Goal: Find specific page/section: Find specific page/section

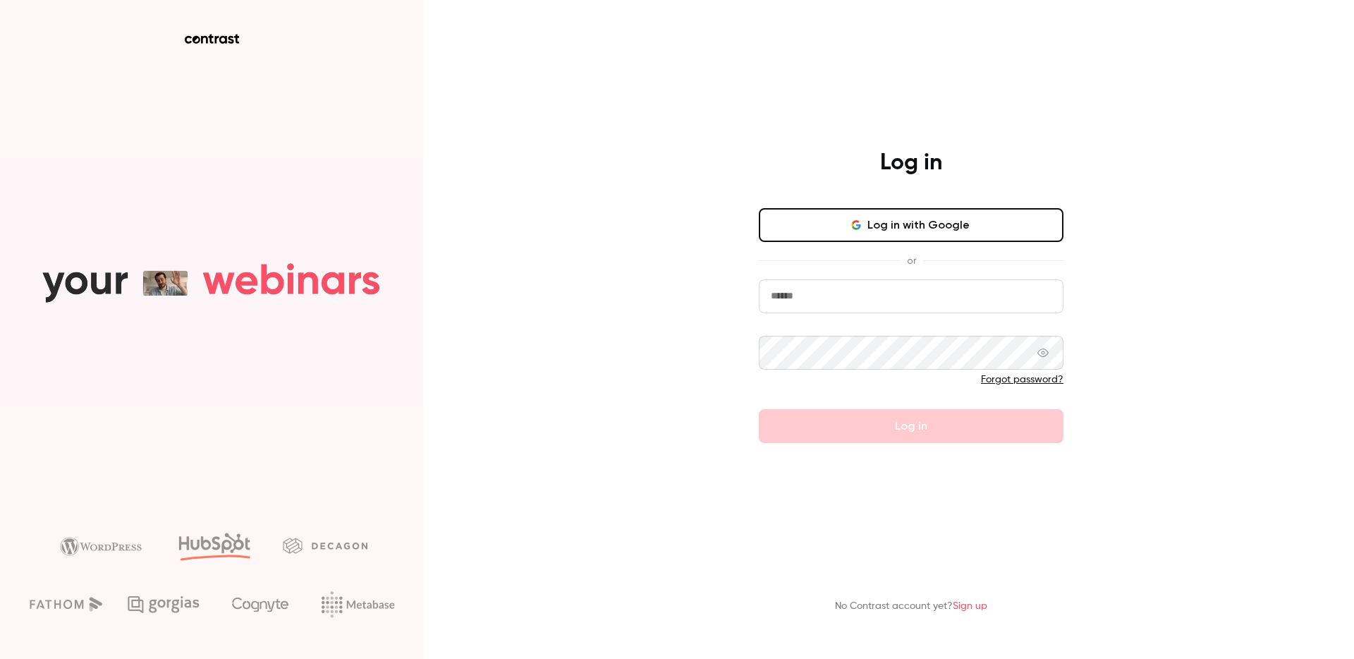
click at [793, 300] on input "email" at bounding box center [911, 296] width 305 height 34
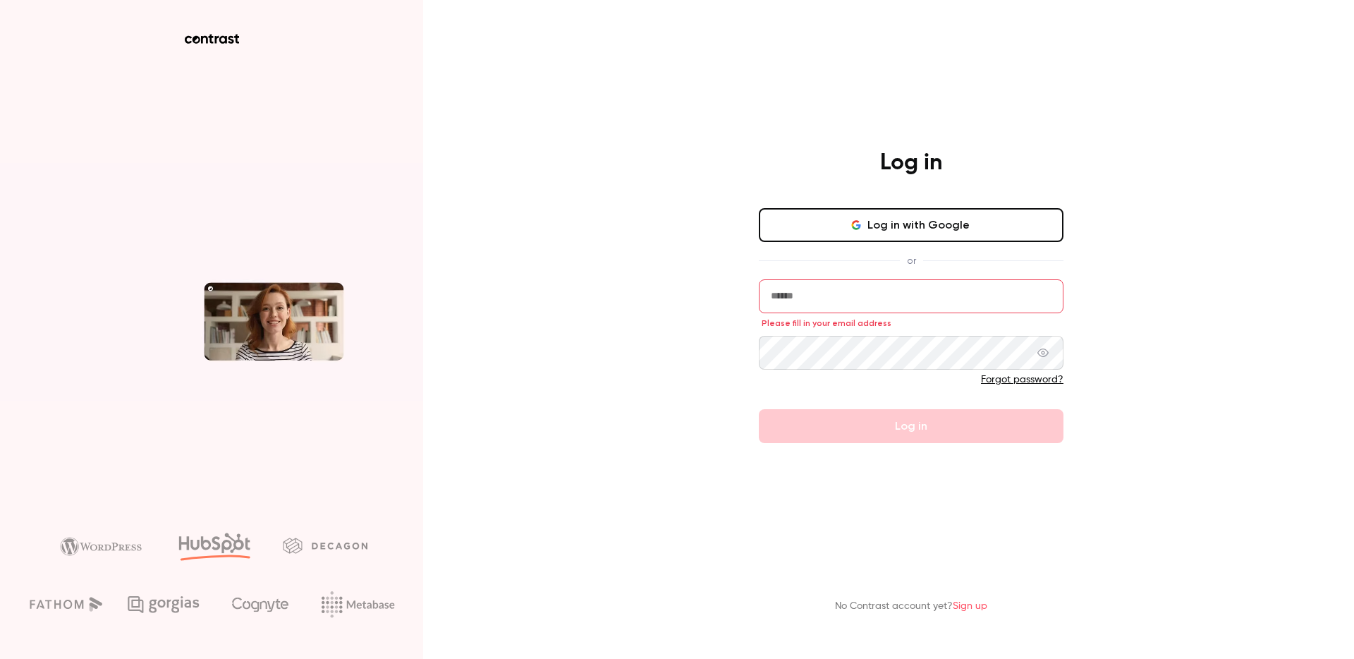
type input "**********"
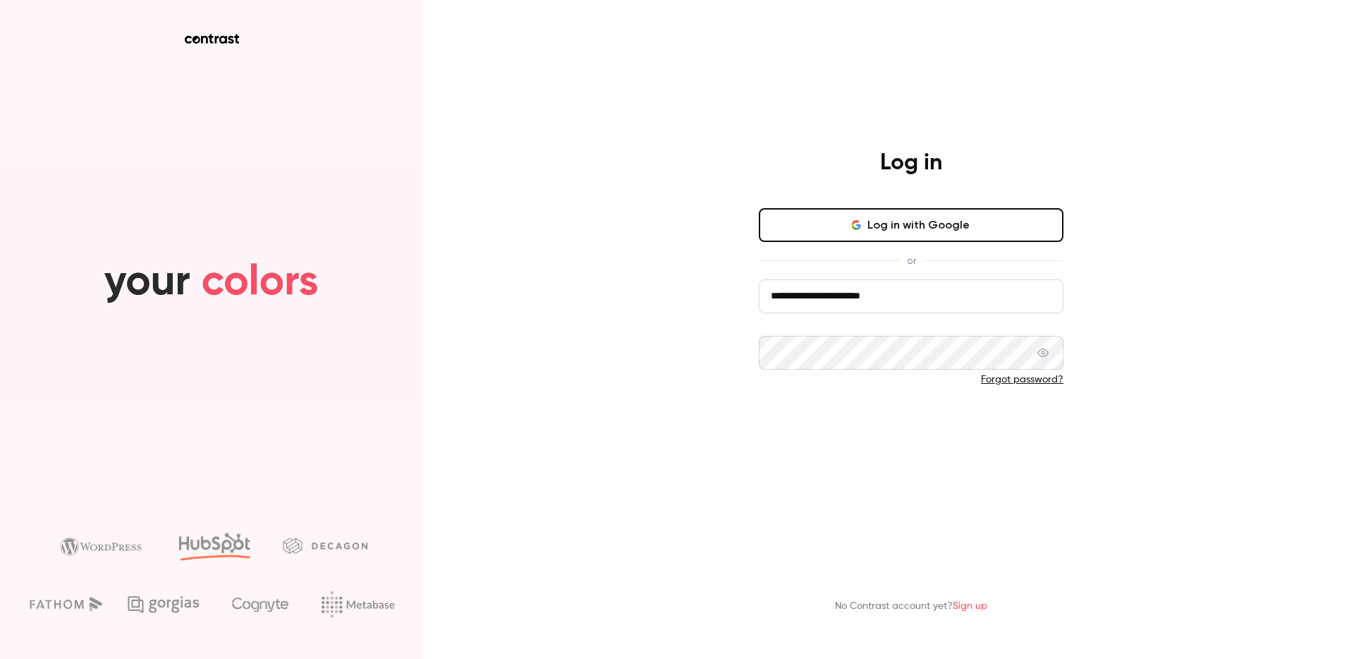
click at [853, 422] on button "Log in" at bounding box center [911, 426] width 305 height 34
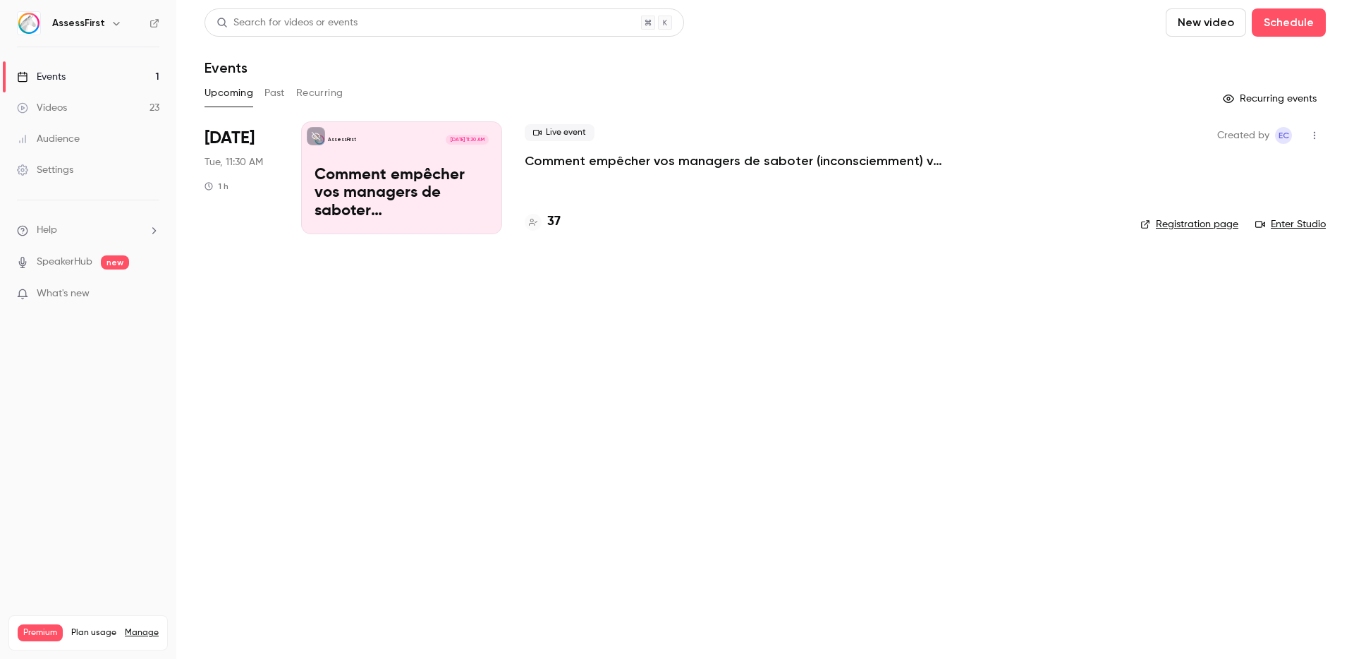
click at [111, 22] on icon "button" at bounding box center [116, 23] width 11 height 11
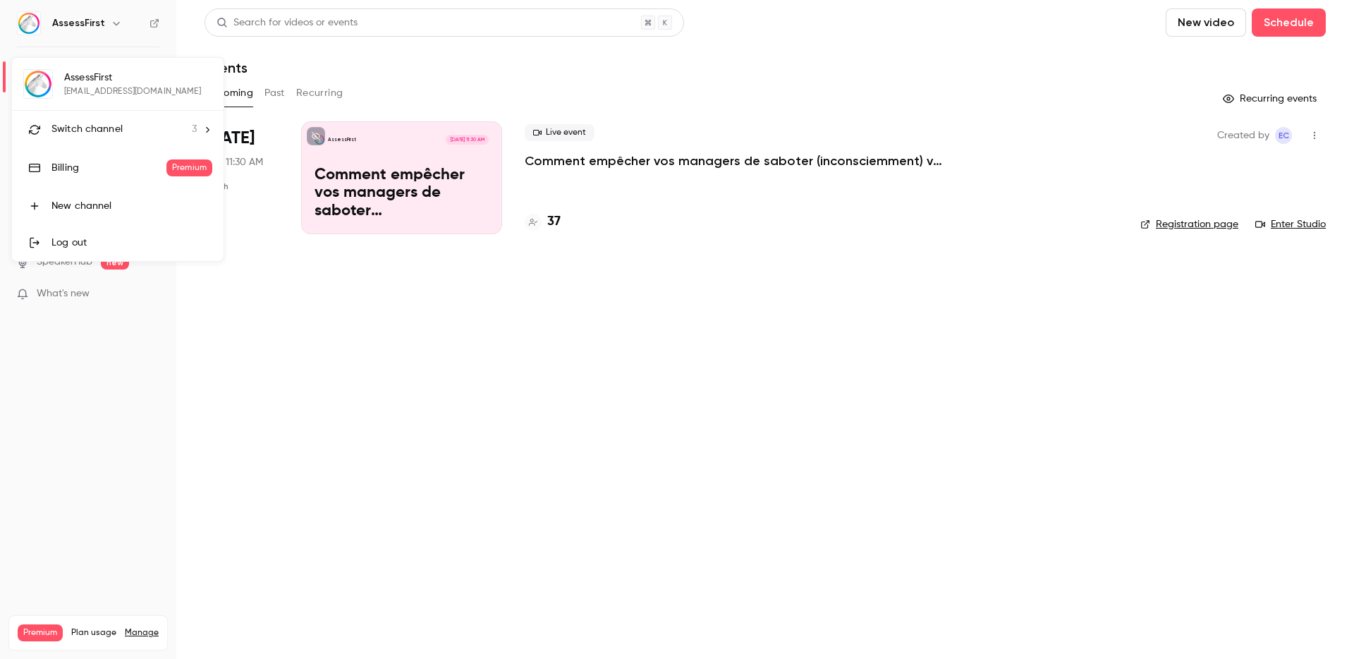
click at [154, 122] on div "Switch channel 3" at bounding box center [123, 129] width 145 height 15
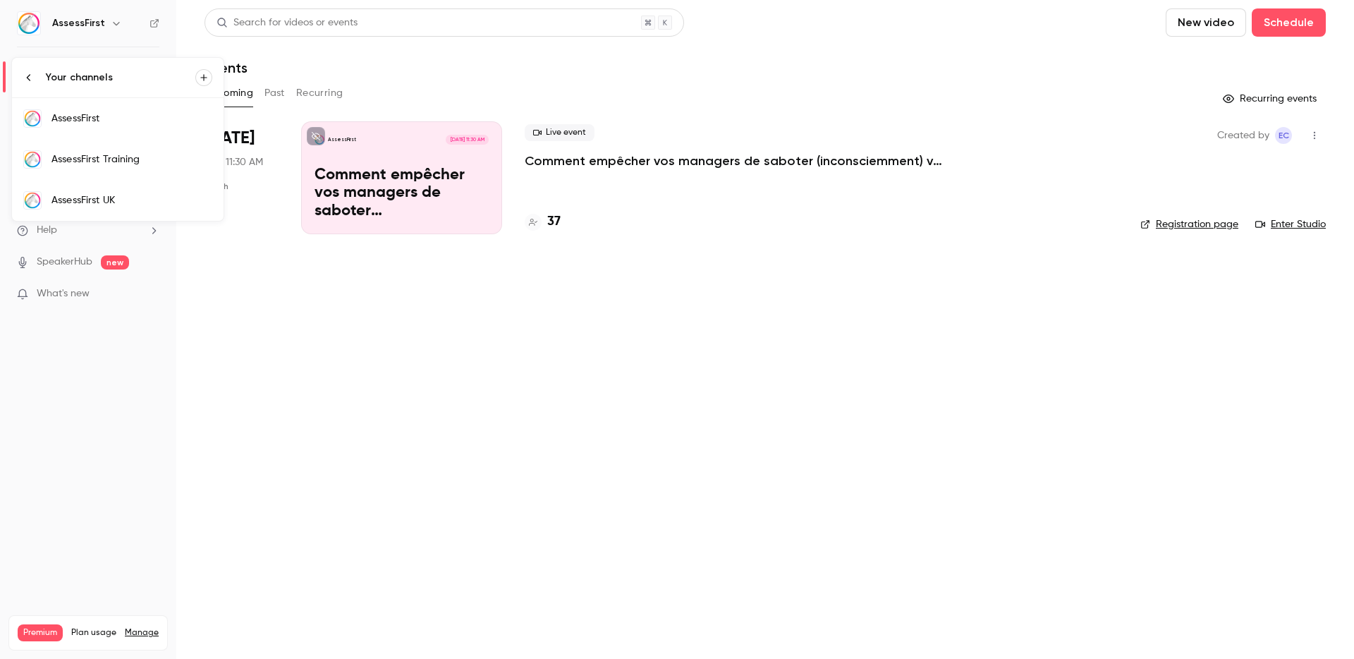
click at [138, 152] on div "AssessFirst Training" at bounding box center [131, 159] width 161 height 14
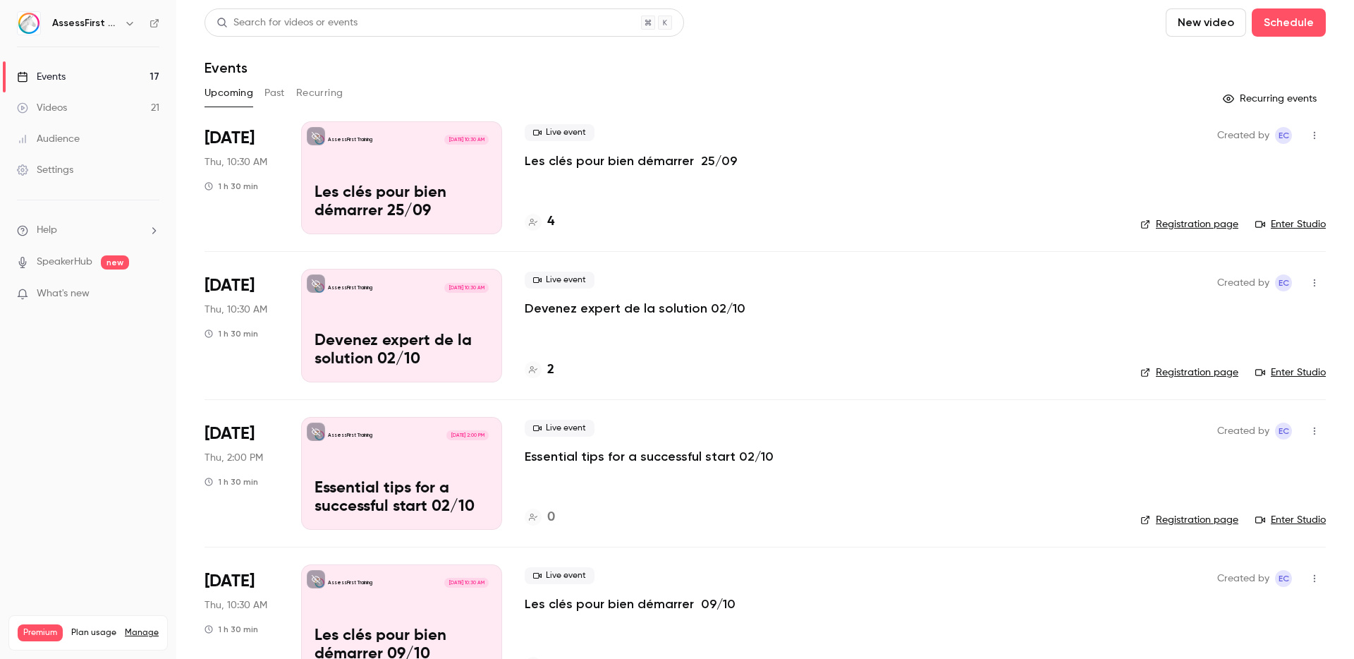
click at [276, 99] on button "Past" at bounding box center [274, 93] width 20 height 23
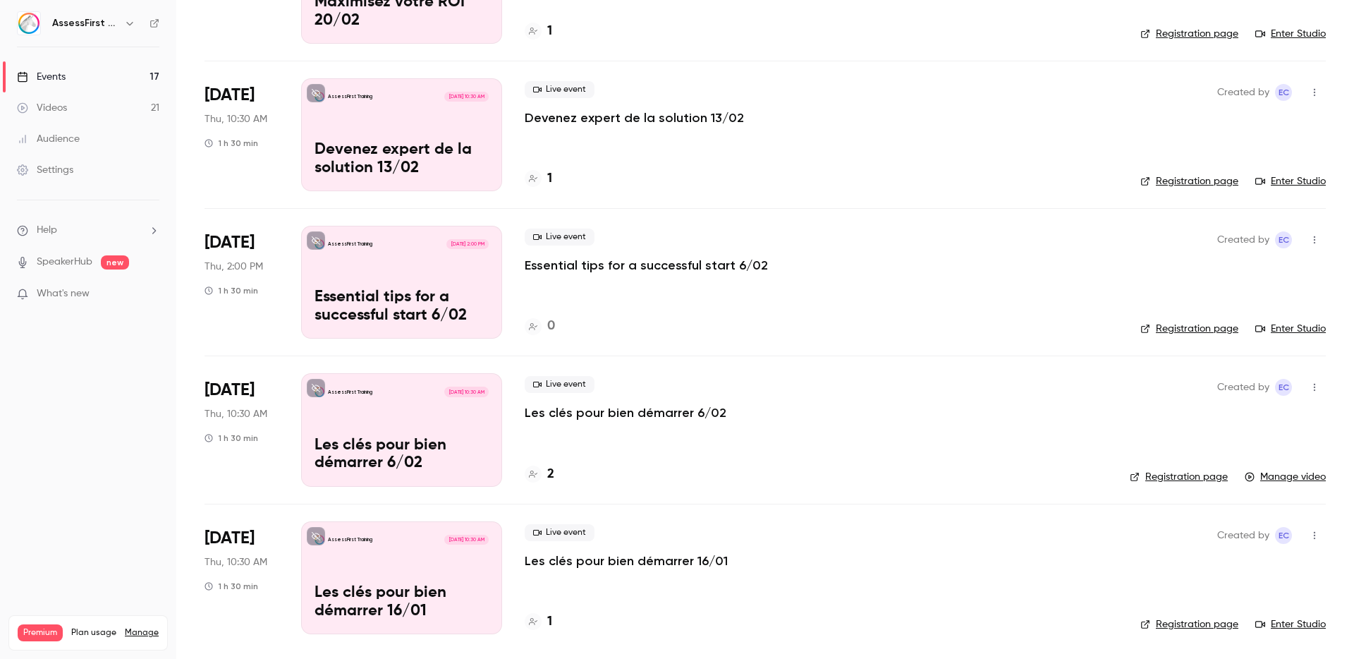
scroll to position [5506, 0]
